Goal: Transaction & Acquisition: Obtain resource

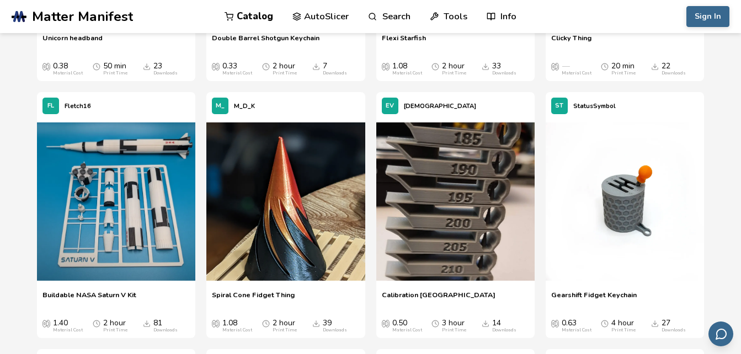
scroll to position [4660, 0]
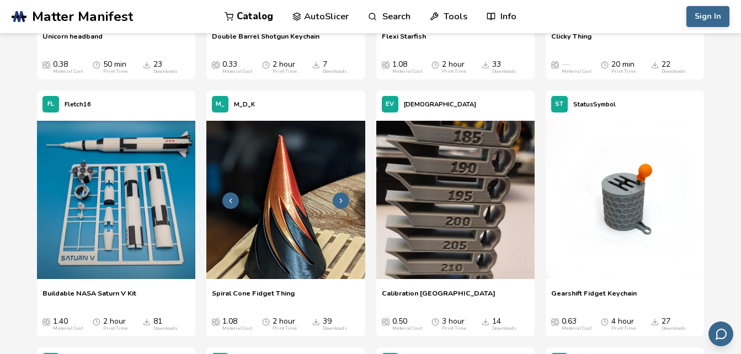
click at [300, 165] on img at bounding box center [285, 200] width 158 height 158
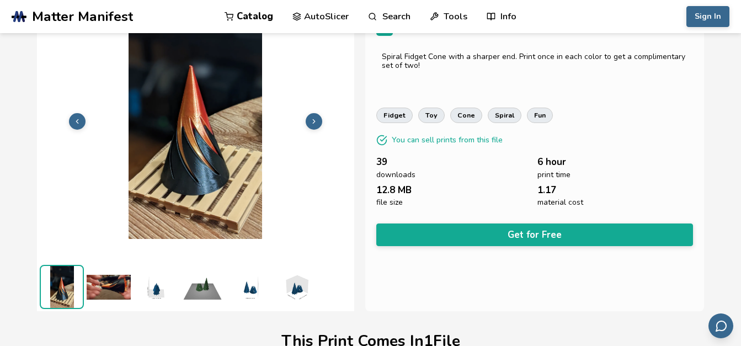
scroll to position [39, 0]
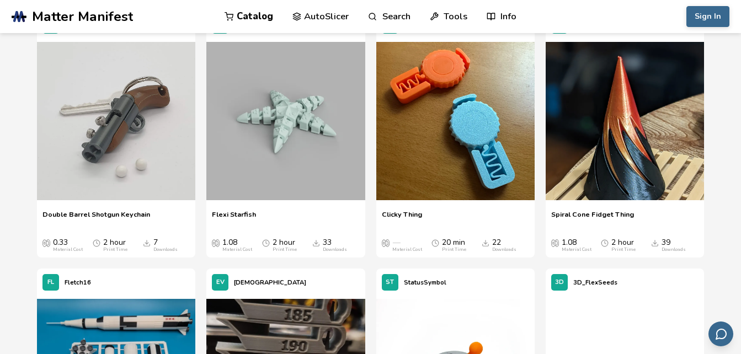
scroll to position [4459, 0]
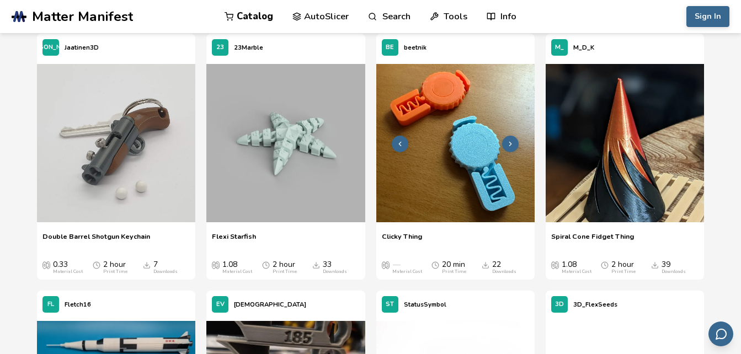
click at [436, 197] on img at bounding box center [456, 143] width 158 height 158
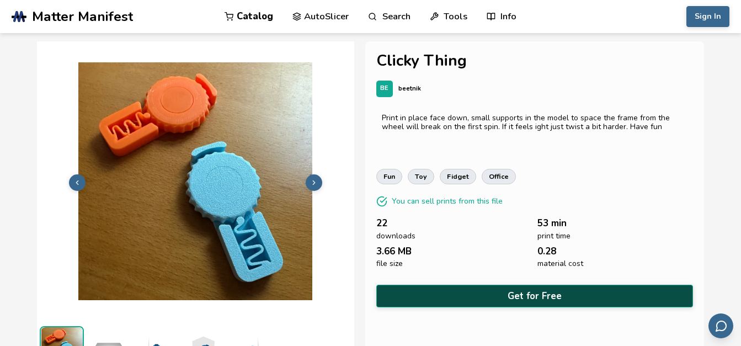
click at [485, 289] on button "Get for Free" at bounding box center [535, 296] width 317 height 23
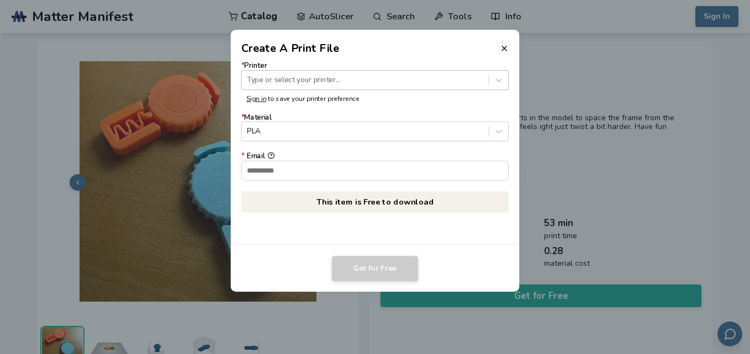
click at [299, 88] on div "Type or select your printer..." at bounding box center [375, 80] width 268 height 20
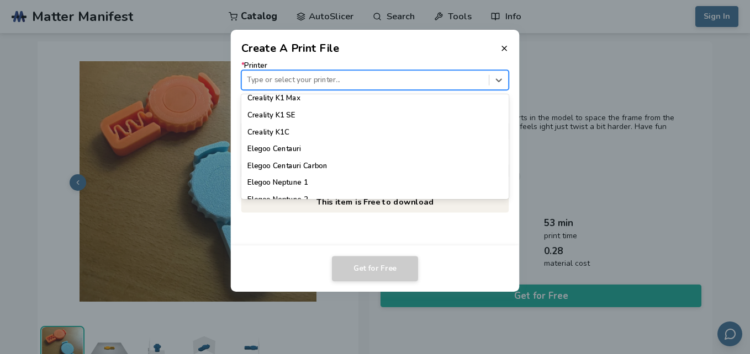
scroll to position [282, 0]
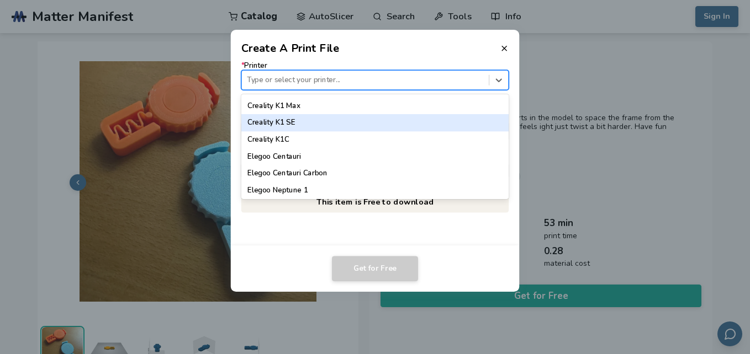
click at [339, 118] on div "Creality K1 SE" at bounding box center [375, 122] width 268 height 17
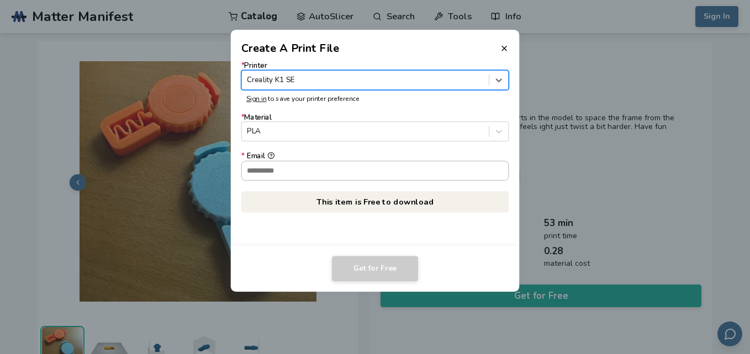
click at [311, 165] on input "* Email" at bounding box center [375, 170] width 267 height 19
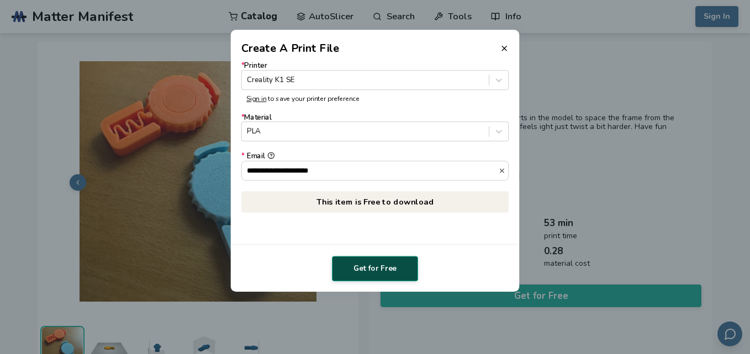
type input "**********"
click at [348, 259] on button "Get for Free" at bounding box center [375, 268] width 86 height 25
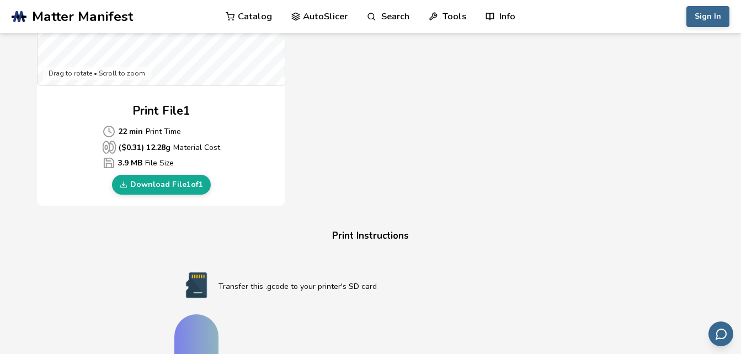
scroll to position [484, 0]
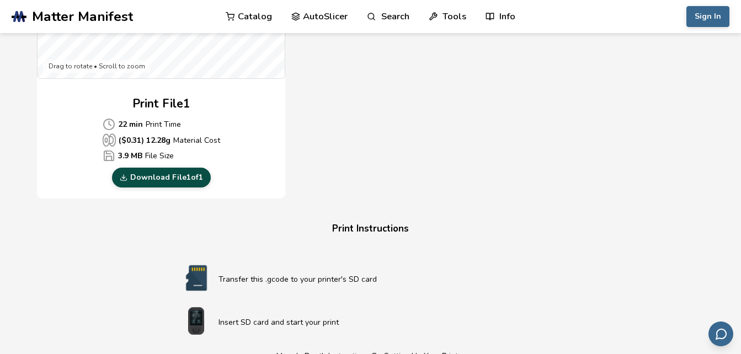
click at [155, 179] on link "Download File 1 of 1" at bounding box center [161, 178] width 99 height 20
